Goal: Task Accomplishment & Management: Use online tool/utility

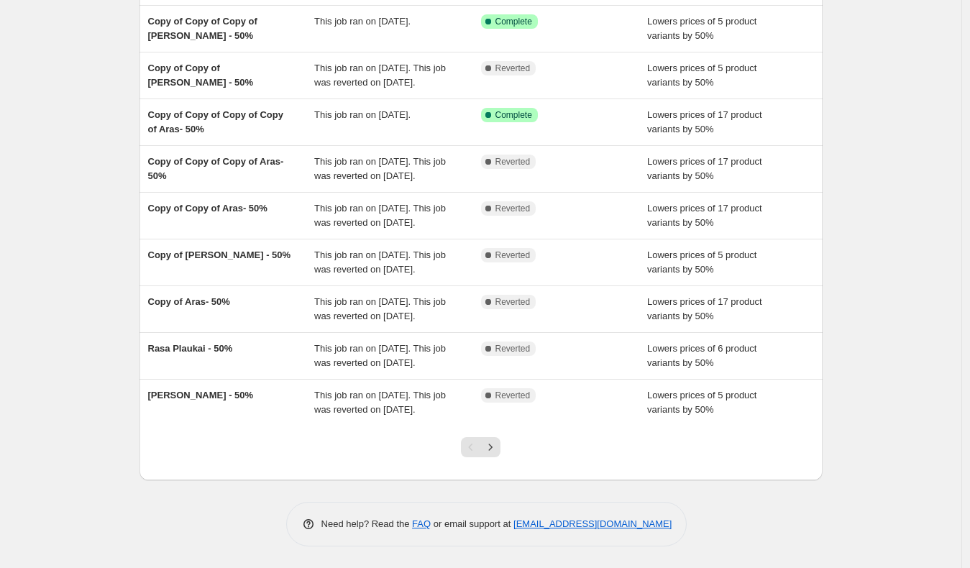
scroll to position [268, 0]
click at [493, 449] on icon "Next" at bounding box center [491, 447] width 4 height 6
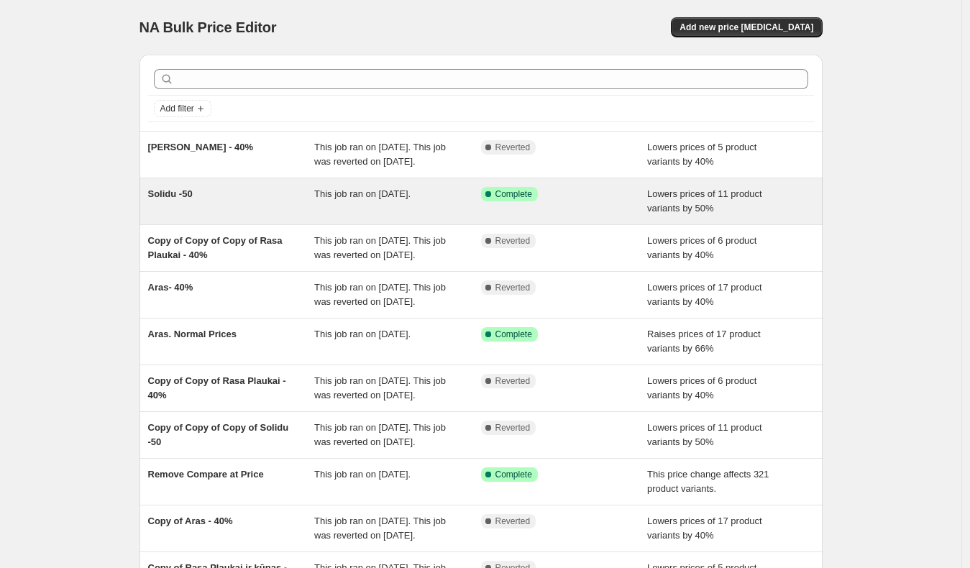
click at [569, 201] on div "Success Complete Complete" at bounding box center [553, 194] width 145 height 14
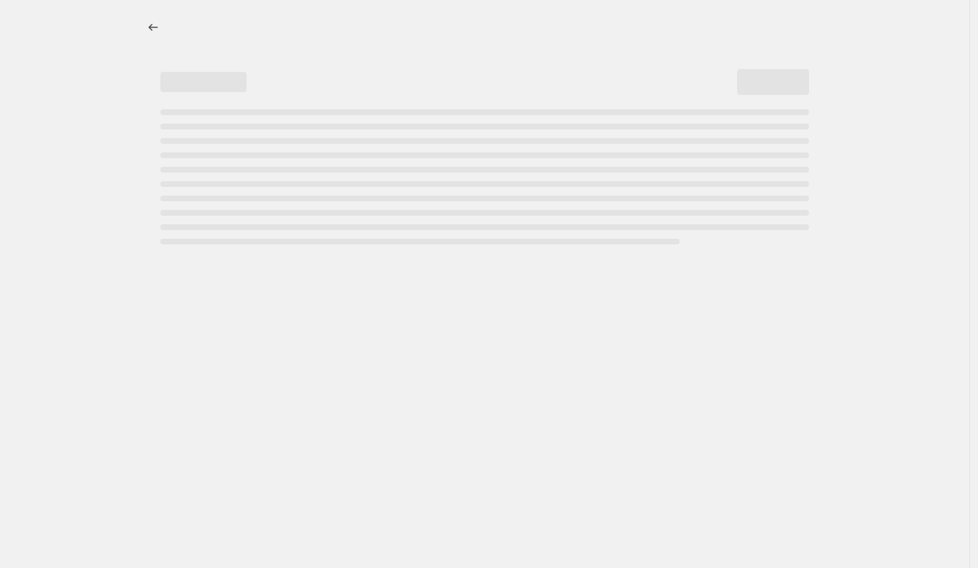
select select "percentage"
select select "no_change"
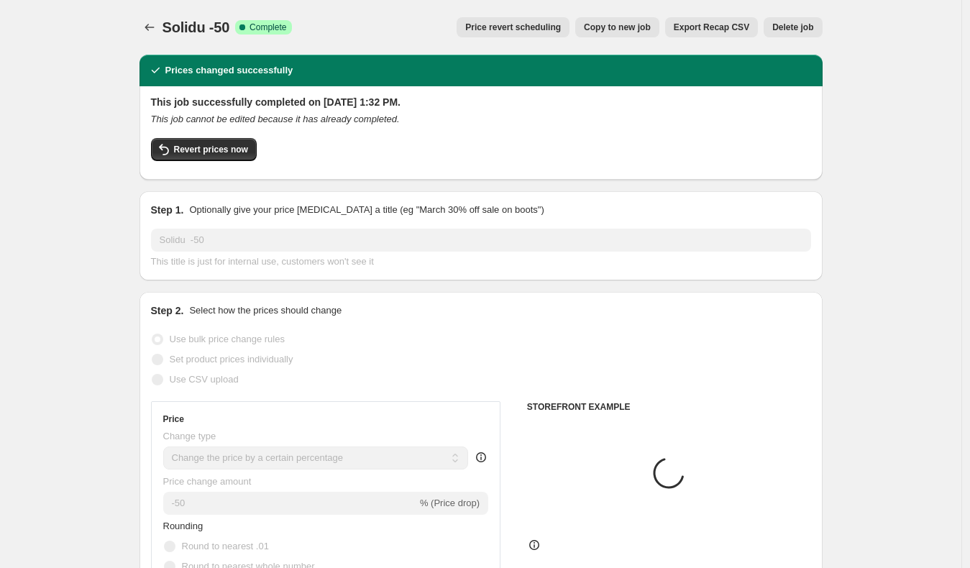
select select "vendor"
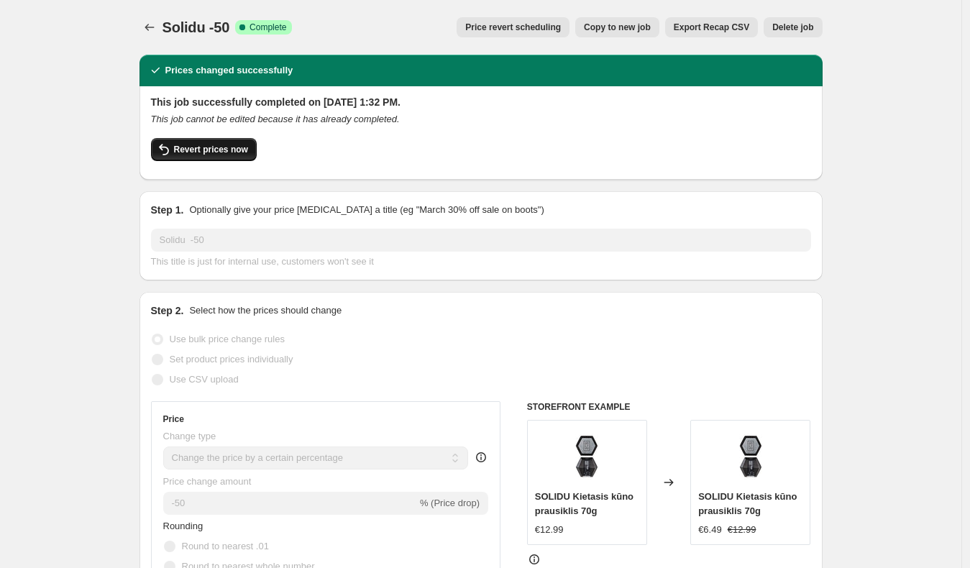
click at [218, 144] on span "Revert prices now" at bounding box center [211, 150] width 74 height 12
